Goal: Task Accomplishment & Management: Complete application form

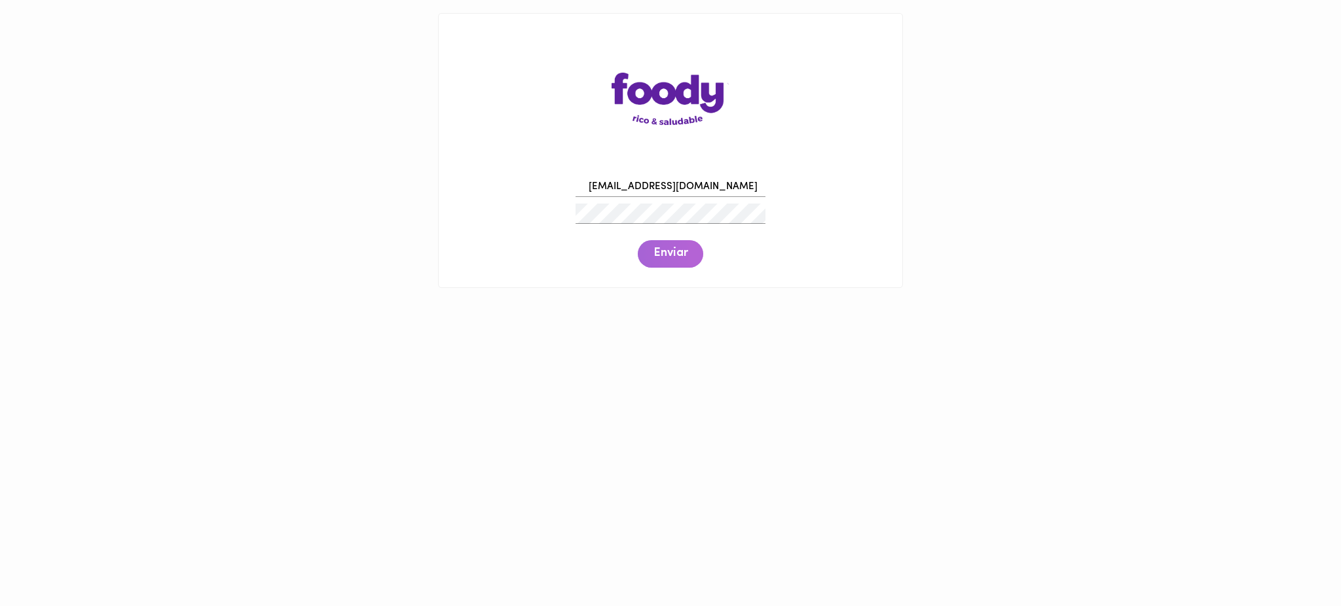
click at [674, 252] on span "Enviar" at bounding box center [670, 254] width 34 height 14
click at [678, 259] on span "Enviar" at bounding box center [670, 254] width 34 height 14
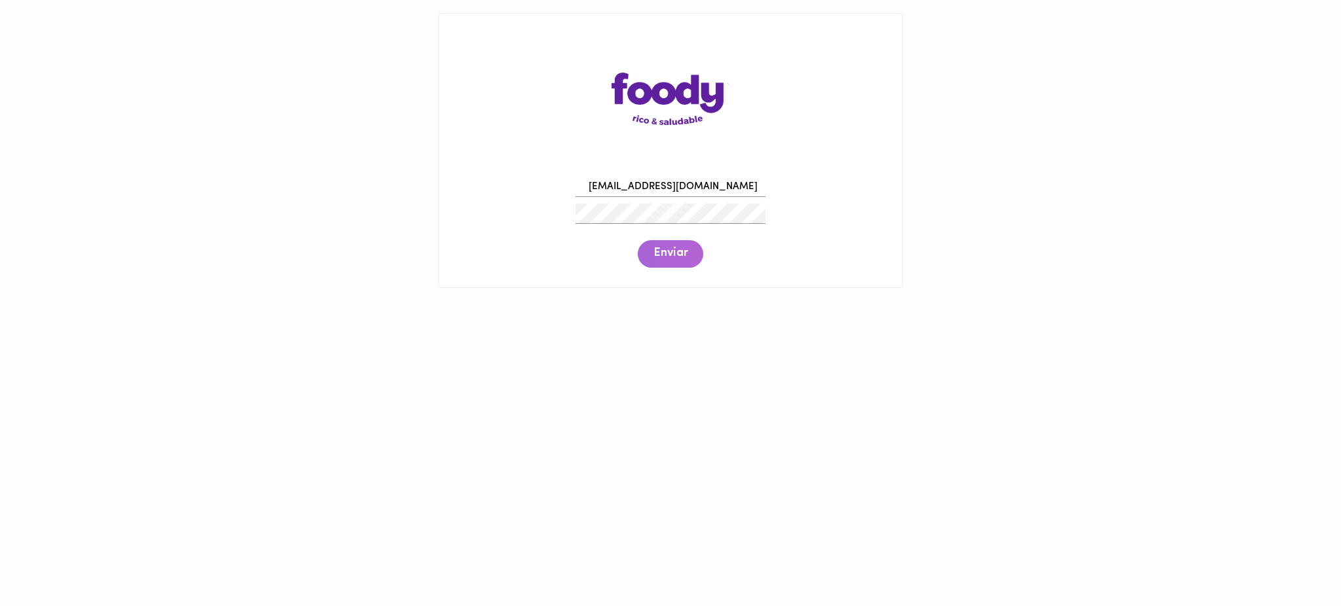
click at [678, 259] on span "Enviar" at bounding box center [670, 254] width 34 height 14
click at [657, 257] on span "Enviar" at bounding box center [670, 254] width 34 height 14
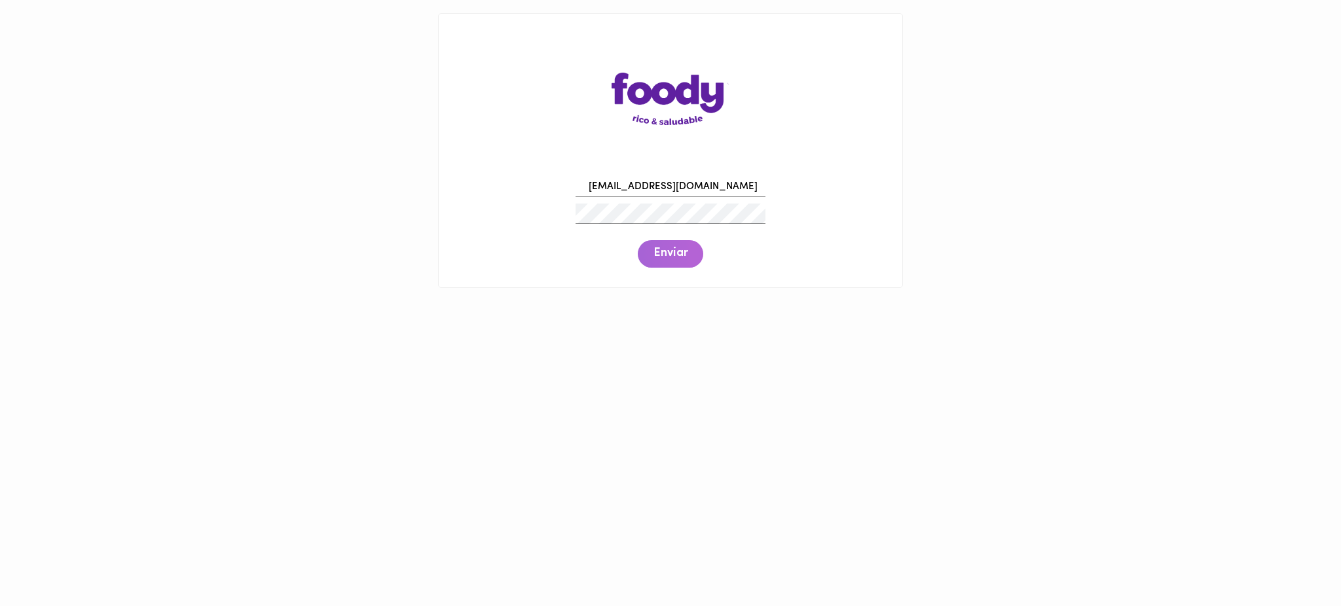
click at [657, 257] on span "Enviar" at bounding box center [670, 254] width 34 height 14
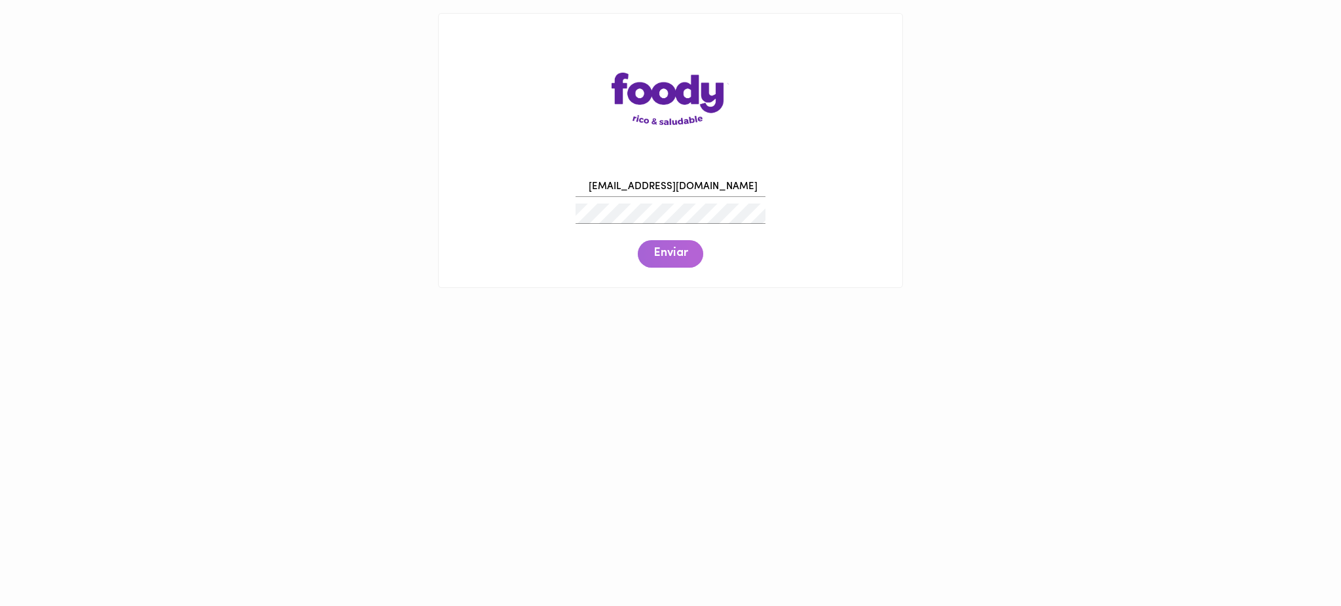
click at [657, 257] on span "Enviar" at bounding box center [670, 254] width 34 height 14
click at [653, 251] on span "Enviar" at bounding box center [670, 254] width 34 height 14
drag, startPoint x: 716, startPoint y: 190, endPoint x: 573, endPoint y: 182, distance: 143.6
click at [573, 182] on div "[EMAIL_ADDRESS][DOMAIN_NAME]" at bounding box center [670, 187] width 196 height 27
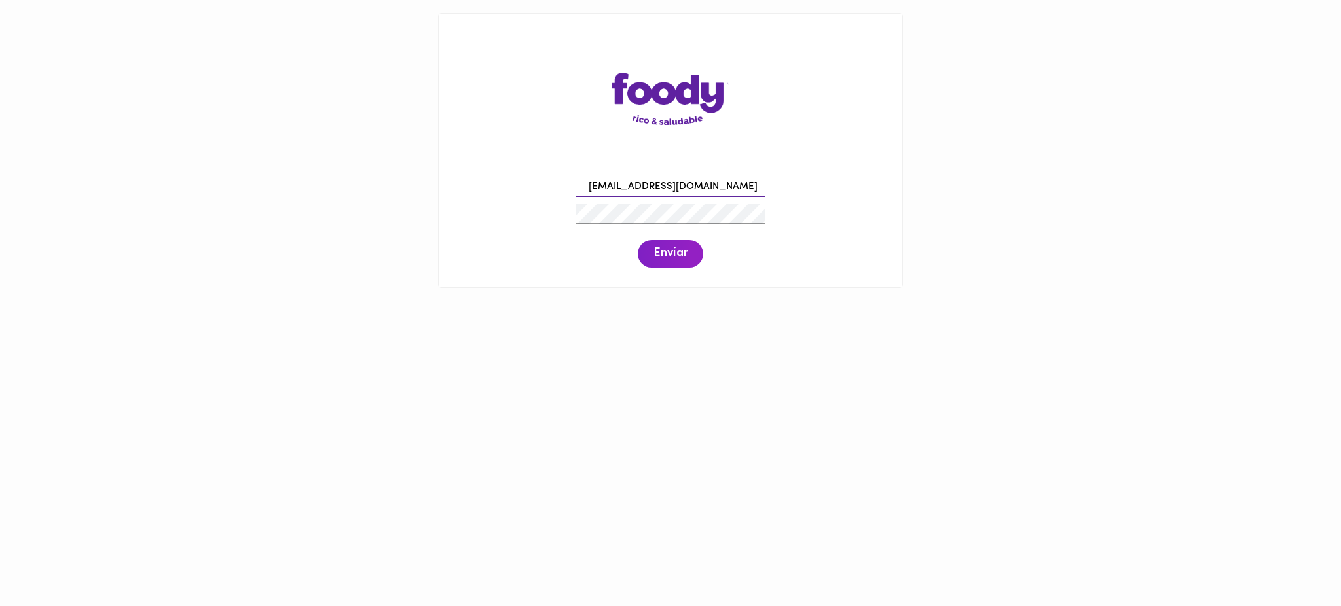
paste input "nagrodriguez242"
type input "[EMAIL_ADDRESS][DOMAIN_NAME]"
click at [681, 254] on span "Enviar" at bounding box center [670, 254] width 34 height 14
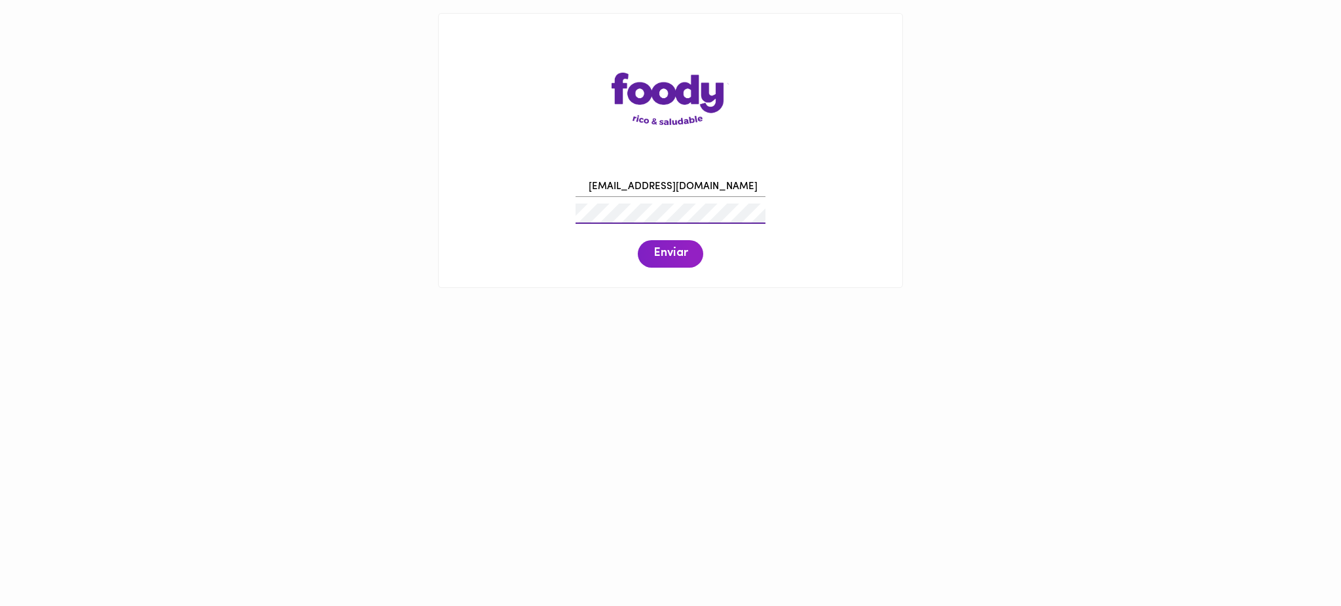
click at [524, 213] on div "[EMAIL_ADDRESS][DOMAIN_NAME] Enviar" at bounding box center [670, 221] width 437 height 100
click at [667, 258] on span "Enviar" at bounding box center [670, 254] width 34 height 14
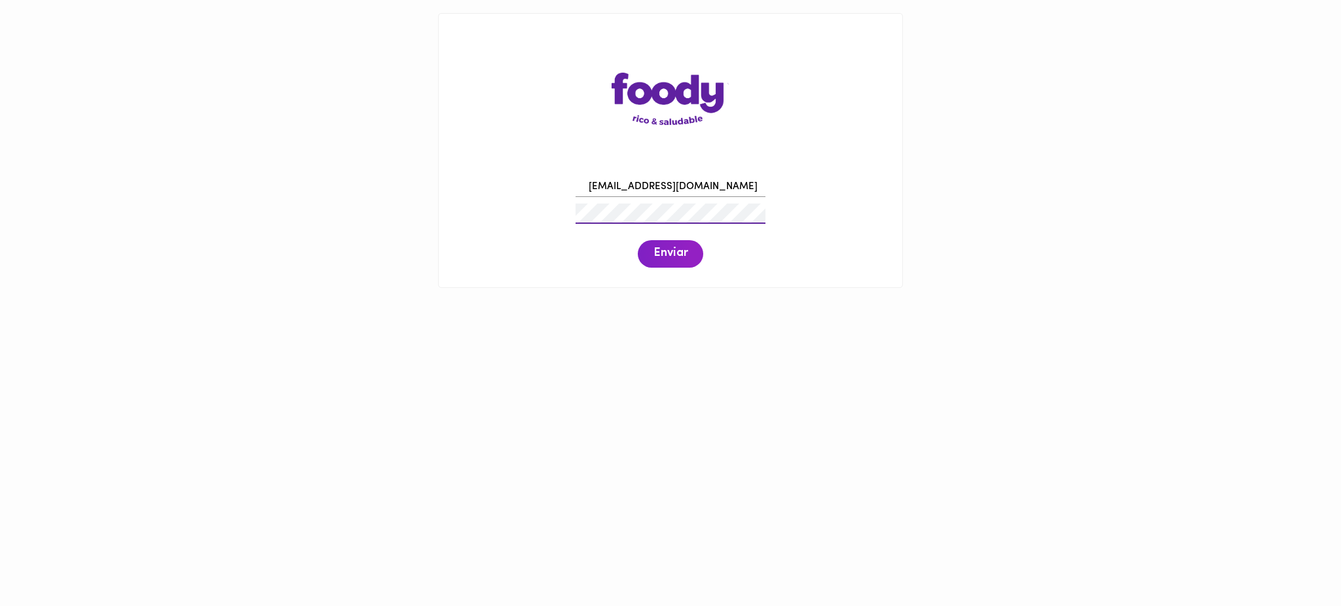
click at [515, 231] on div "[EMAIL_ADDRESS][DOMAIN_NAME] Enviar" at bounding box center [670, 221] width 437 height 100
click at [673, 255] on span "Enviar" at bounding box center [670, 254] width 34 height 14
drag, startPoint x: 737, startPoint y: 189, endPoint x: 560, endPoint y: 208, distance: 177.8
click at [560, 208] on div "[EMAIL_ADDRESS][DOMAIN_NAME] Enviar" at bounding box center [670, 221] width 437 height 100
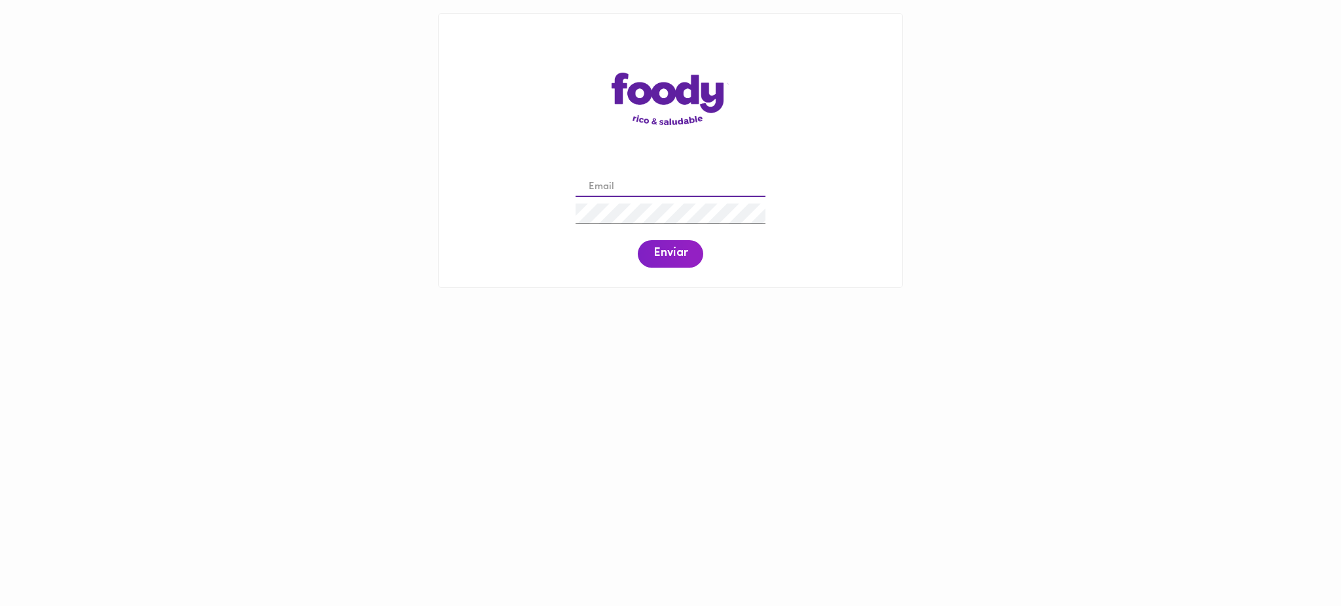
paste input "[EMAIL_ADDRESS][DOMAIN_NAME]"
type input "[EMAIL_ADDRESS][DOMAIN_NAME]"
click at [673, 257] on span "Enviar" at bounding box center [670, 254] width 34 height 14
